Goal: Transaction & Acquisition: Download file/media

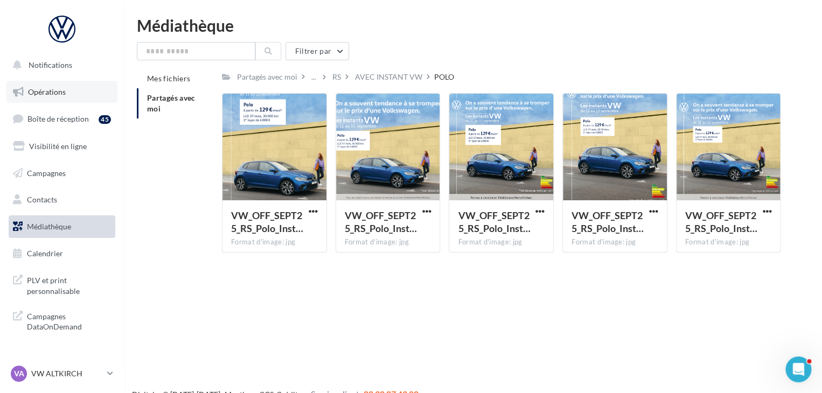
click at [42, 91] on span "Opérations" at bounding box center [47, 91] width 38 height 9
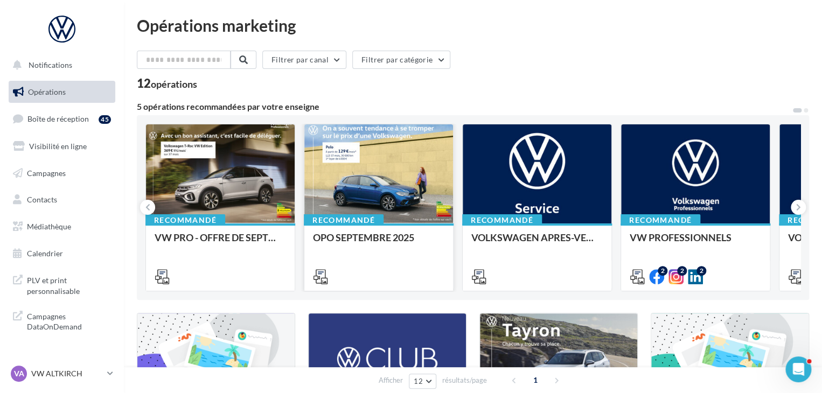
click at [350, 174] on div at bounding box center [378, 174] width 149 height 100
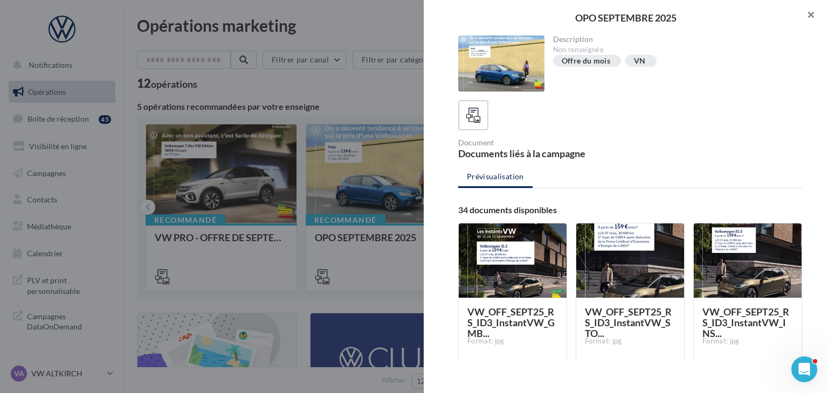
click at [808, 11] on button "button" at bounding box center [806, 16] width 43 height 32
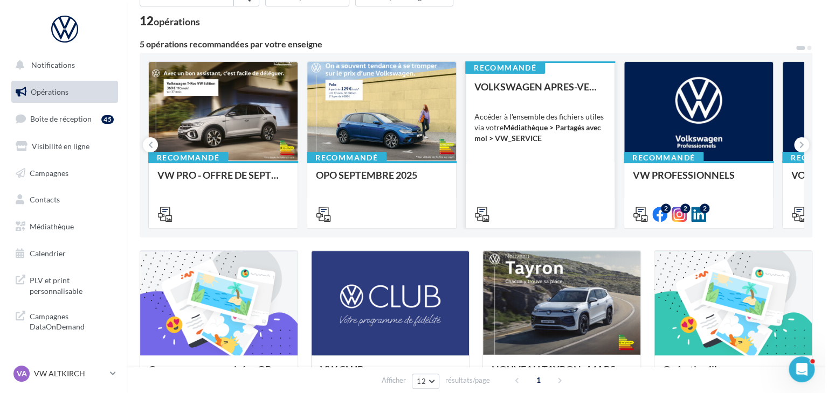
scroll to position [54, 0]
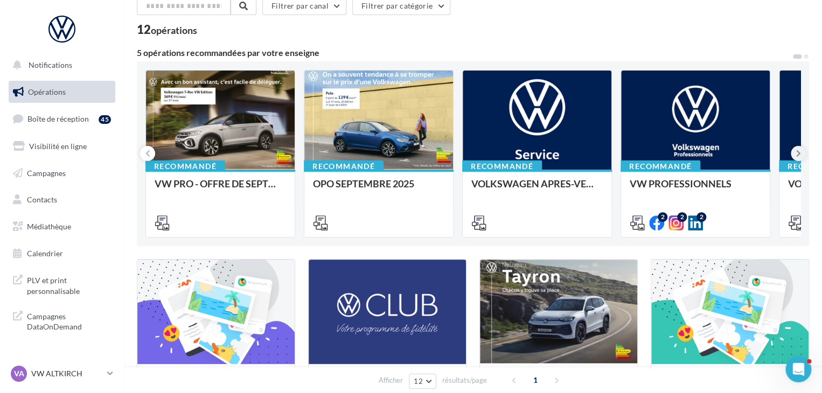
click at [800, 154] on icon at bounding box center [799, 153] width 5 height 11
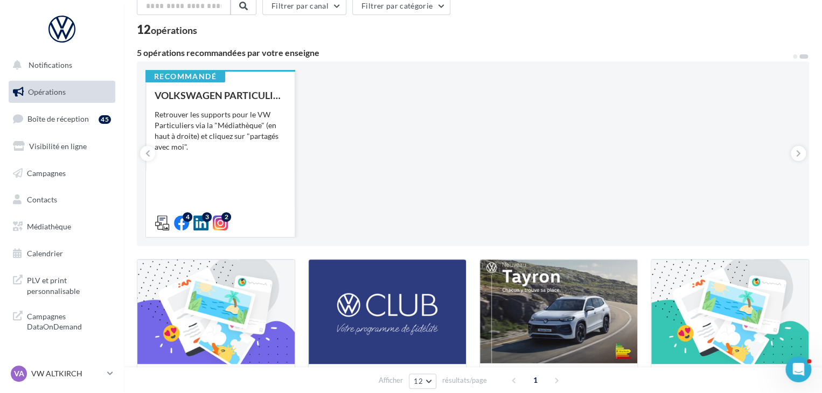
click at [172, 151] on div "Retrouver les supports pour le VW Particuliers via la "Médiathèque" (en haut à …" at bounding box center [220, 130] width 131 height 43
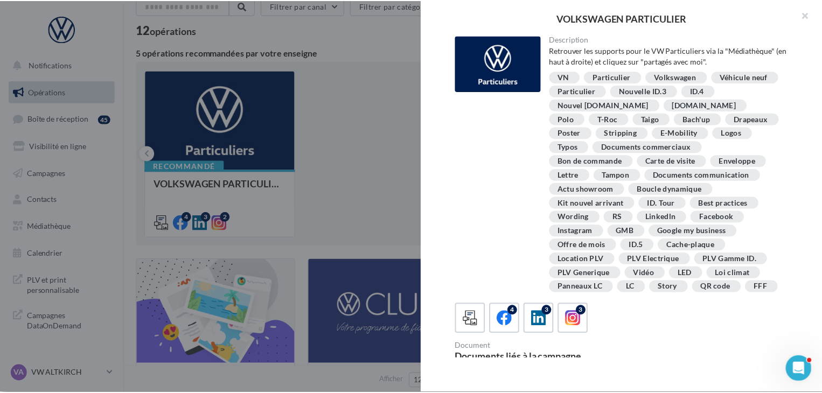
scroll to position [216, 0]
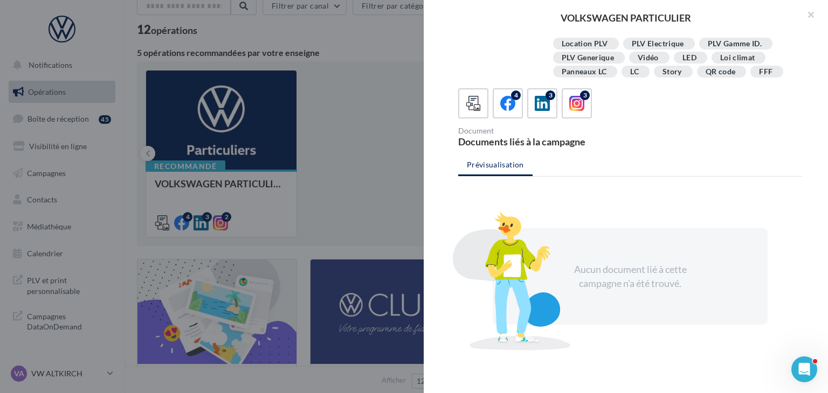
click at [394, 115] on div at bounding box center [414, 196] width 828 height 393
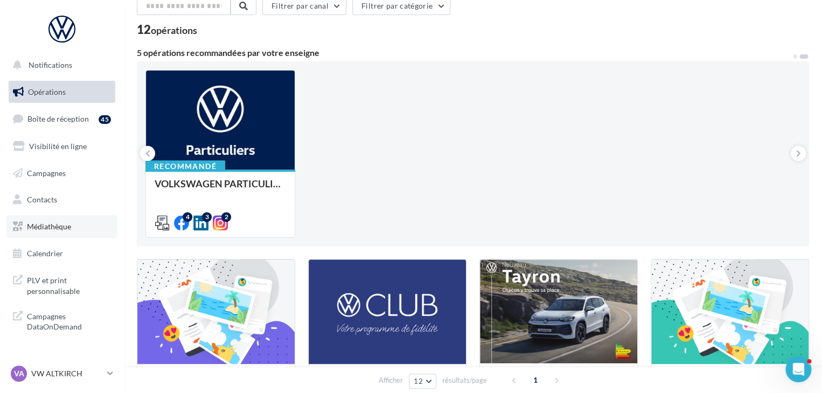
click at [63, 234] on link "Médiathèque" at bounding box center [61, 227] width 111 height 23
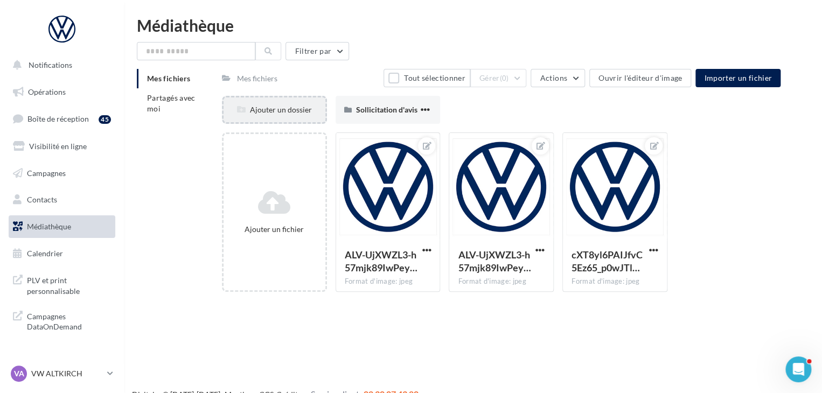
click at [242, 117] on div "Ajouter un dossier" at bounding box center [274, 110] width 105 height 28
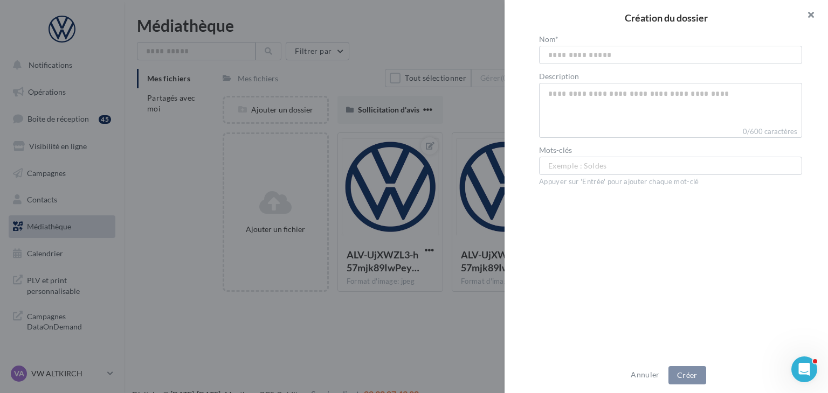
click at [816, 18] on button "button" at bounding box center [806, 16] width 43 height 32
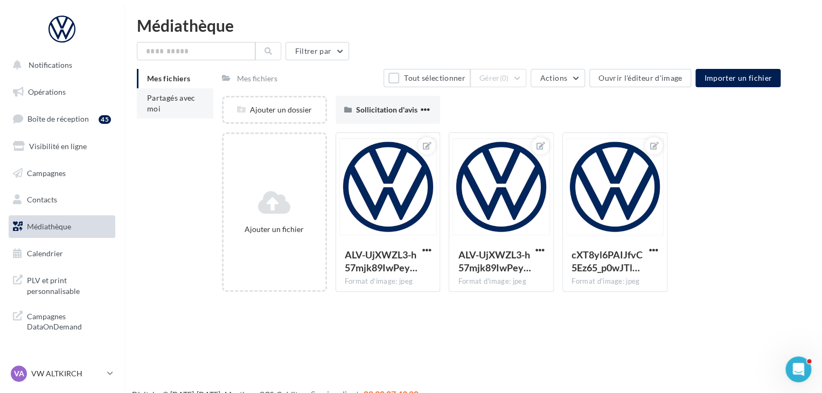
click at [163, 98] on span "Partagés avec moi" at bounding box center [171, 103] width 49 height 20
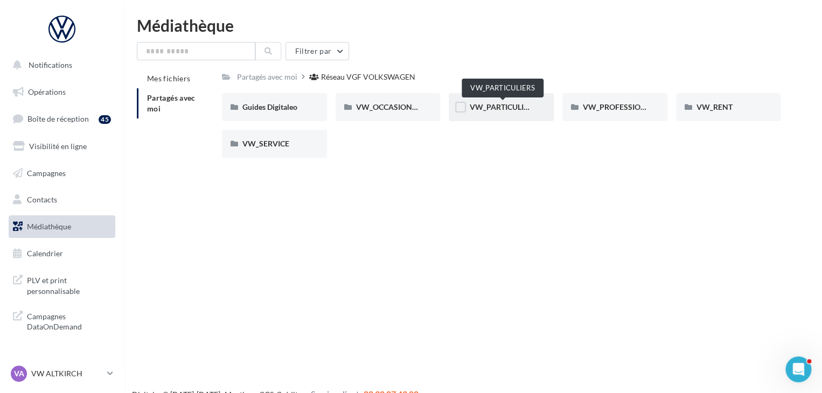
click at [480, 109] on span "VW_PARTICULIERS" at bounding box center [502, 106] width 67 height 9
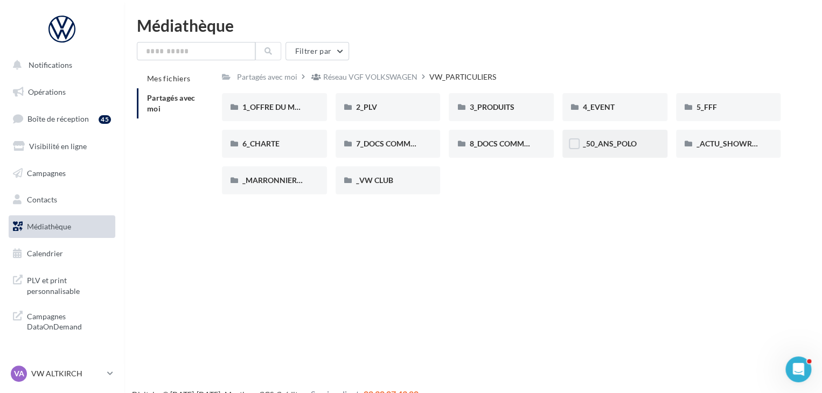
click at [589, 149] on div "_50_ANS_POLO" at bounding box center [615, 144] width 105 height 28
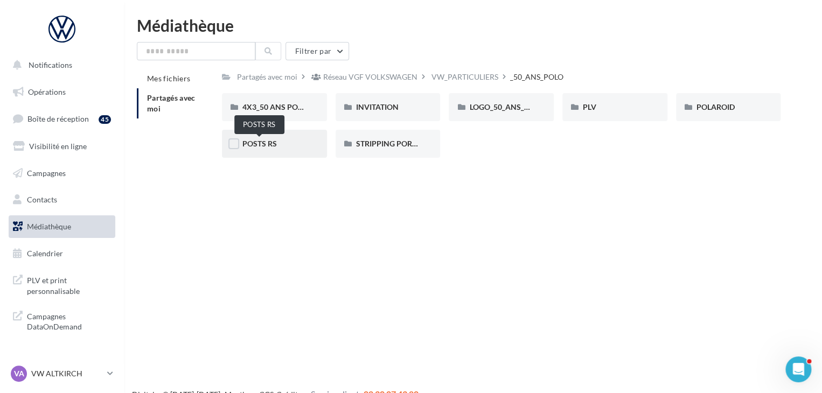
click at [267, 141] on span "POSTS RS" at bounding box center [260, 143] width 34 height 9
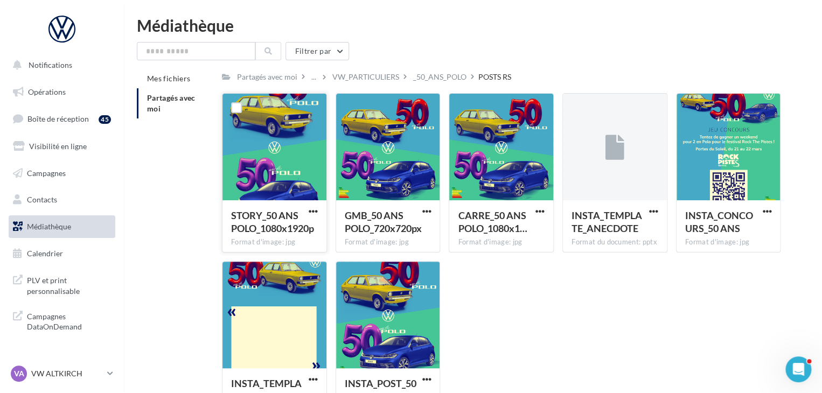
click at [270, 158] on div at bounding box center [275, 148] width 104 height 108
click at [278, 143] on div at bounding box center [275, 148] width 104 height 108
click at [503, 141] on div at bounding box center [501, 148] width 104 height 108
click at [494, 211] on span "CARRE_50 ANS POLO_1080x1…" at bounding box center [492, 222] width 69 height 25
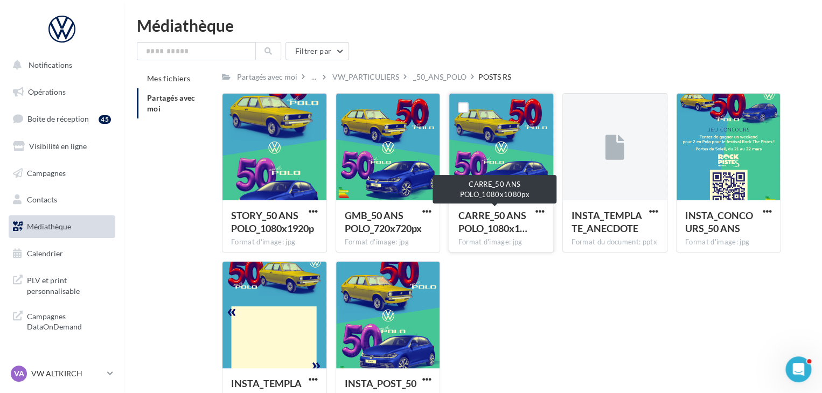
click at [511, 225] on span "CARRE_50 ANS POLO_1080x1…" at bounding box center [492, 222] width 69 height 25
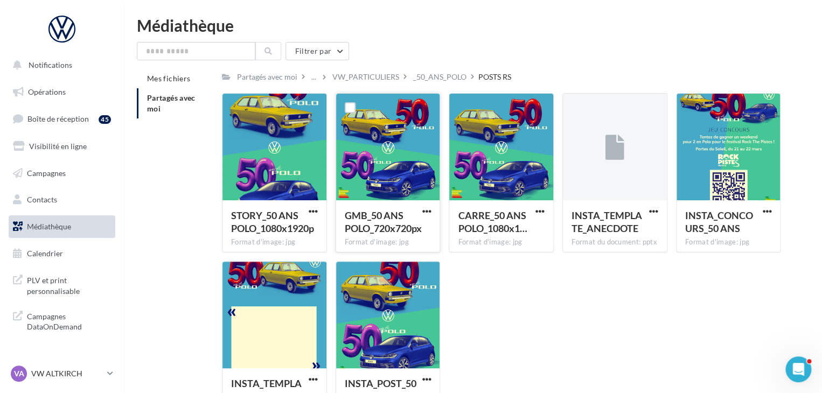
click at [410, 231] on span "GMB_50 ANS POLO_720x720px" at bounding box center [383, 222] width 77 height 25
click at [348, 108] on label at bounding box center [350, 107] width 11 height 11
click at [427, 214] on span "button" at bounding box center [426, 211] width 9 height 9
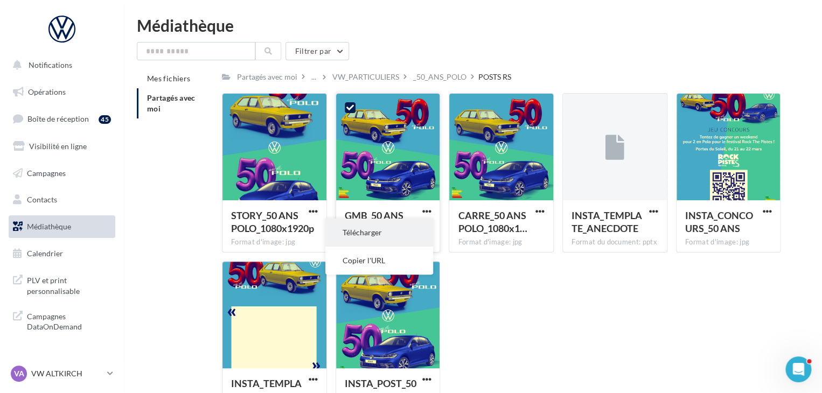
click at [388, 238] on button "Télécharger" at bounding box center [380, 233] width 108 height 28
click at [600, 365] on div "STORY_50 ANS POLO_1080x1920p Format d'image: jpg STORY_50 ANS POLO_1080x1920p G…" at bounding box center [505, 261] width 567 height 336
